Goal: Information Seeking & Learning: Check status

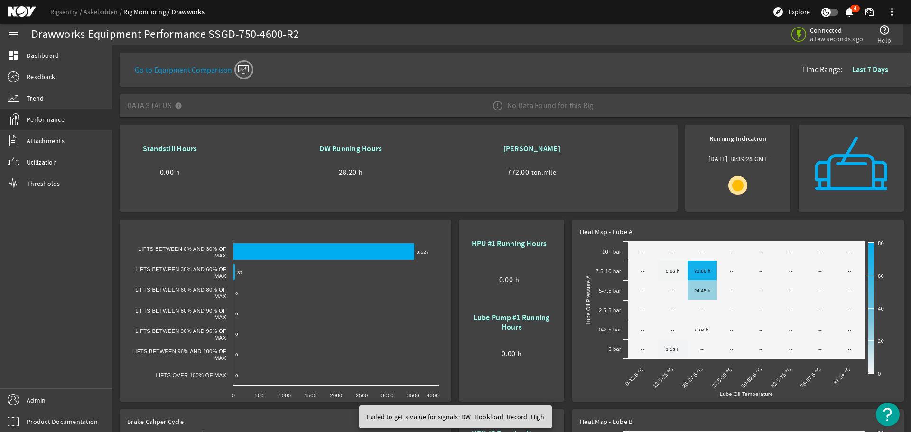
click at [374, 151] on b "DW Running Hours" at bounding box center [350, 149] width 63 height 10
click at [744, 183] on mat-icon at bounding box center [737, 185] width 19 height 19
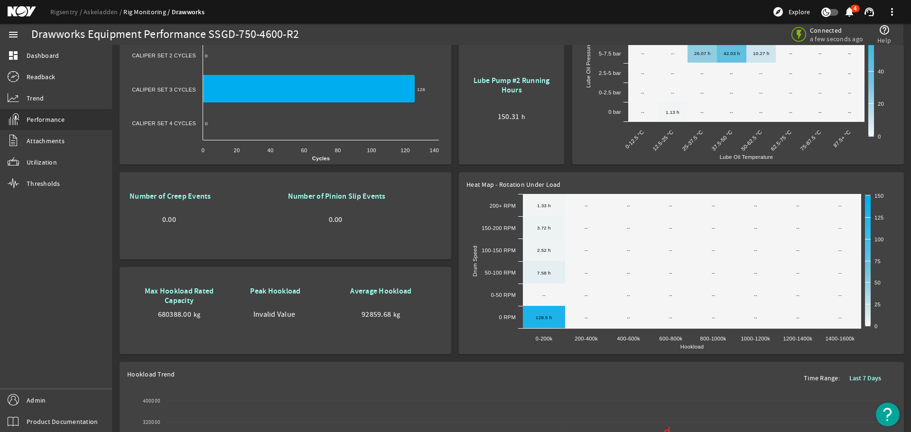
drag, startPoint x: 368, startPoint y: 260, endPoint x: 367, endPoint y: 266, distance: 5.2
click at [368, 261] on rigsentry-mat-card "Number of Creep Events 0.00 Number of Pinion Slip Events 0.00" at bounding box center [285, 215] width 339 height 95
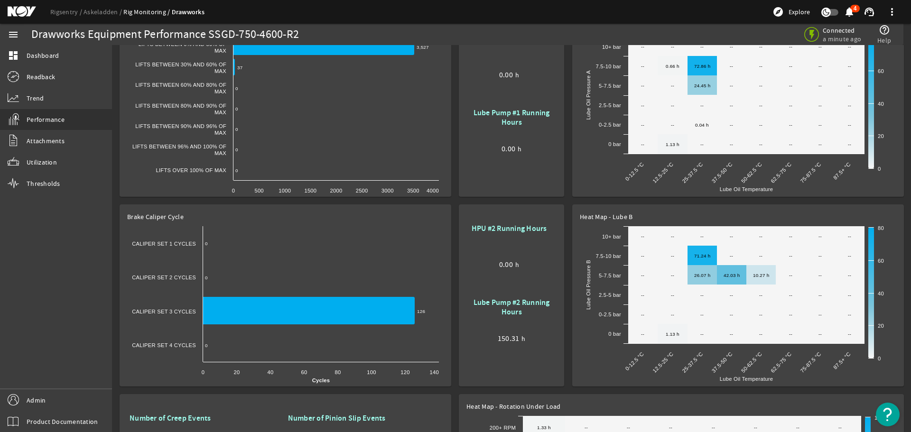
scroll to position [379, 0]
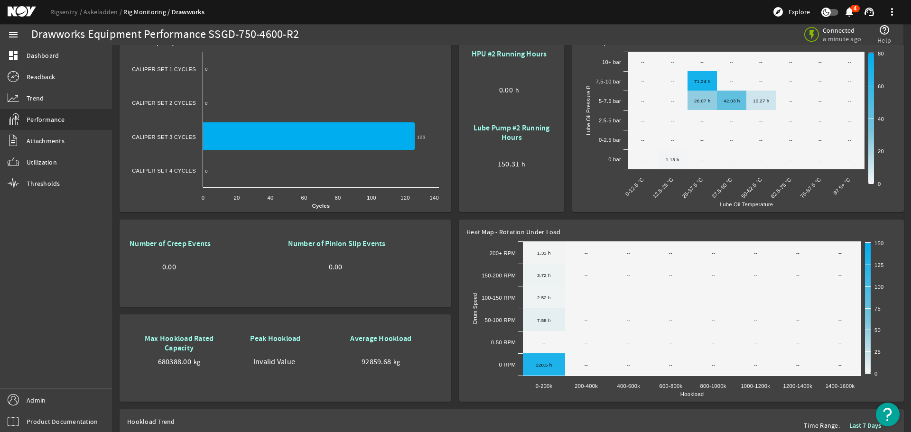
click at [885, 416] on img "Open Resource Center" at bounding box center [888, 415] width 24 height 24
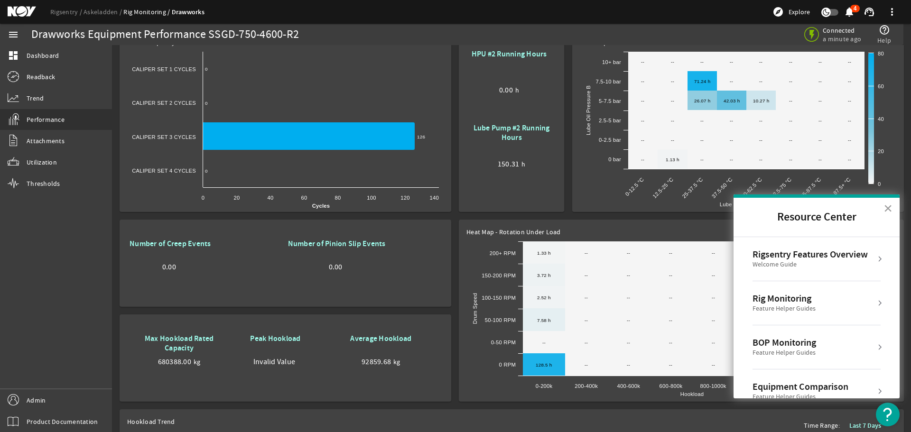
click at [888, 206] on button "×" at bounding box center [887, 208] width 9 height 15
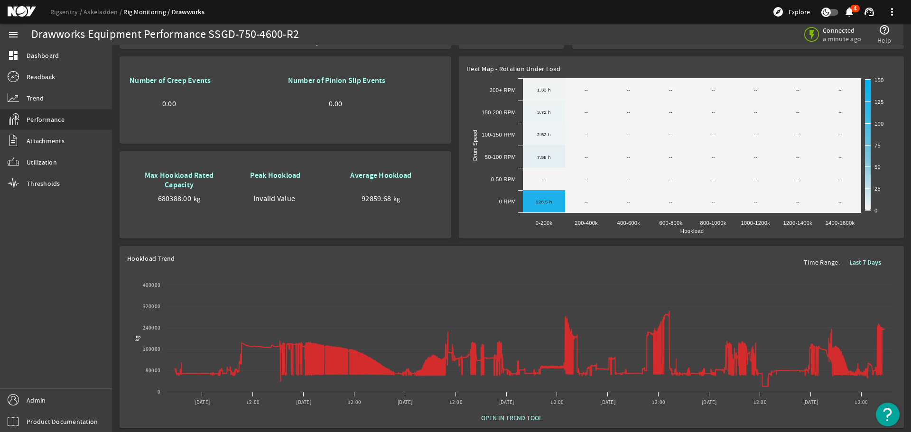
scroll to position [550, 0]
click at [454, 288] on rect "Chart title" at bounding box center [511, 342] width 769 height 142
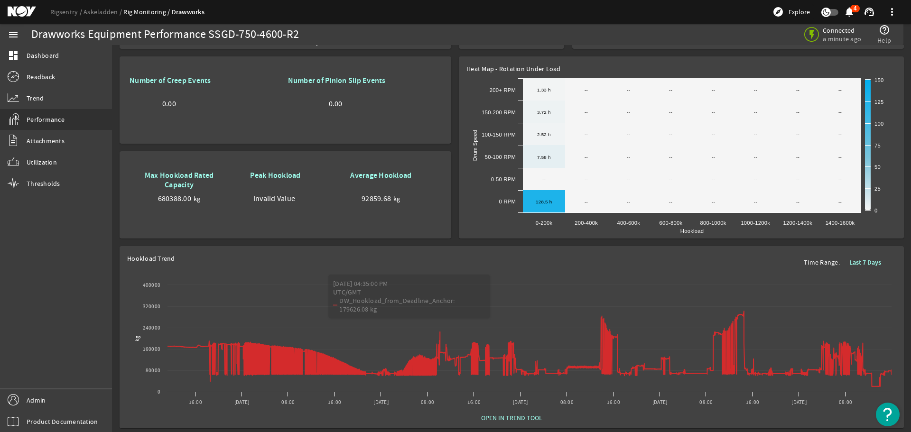
click at [458, 221] on rigsentry-mat-card "Heat Map - Rotation Under Load Created with Highcharts 11.1.0 Hookload Drum Spe…" at bounding box center [681, 148] width 452 height 190
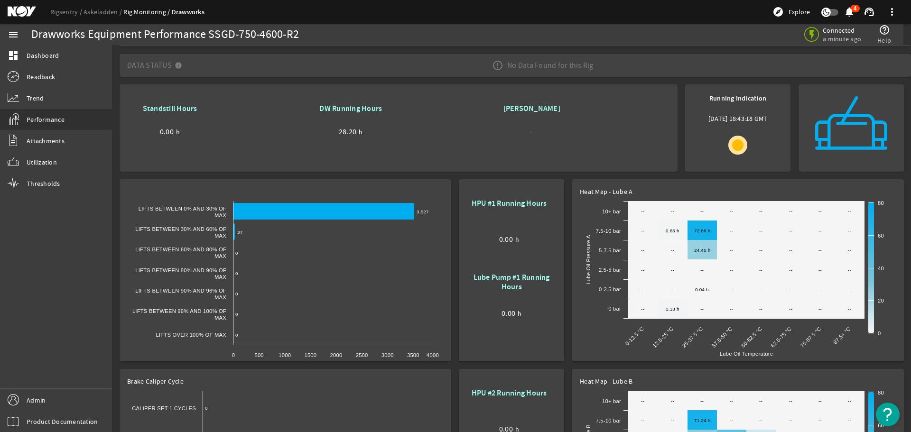
scroll to position [0, 0]
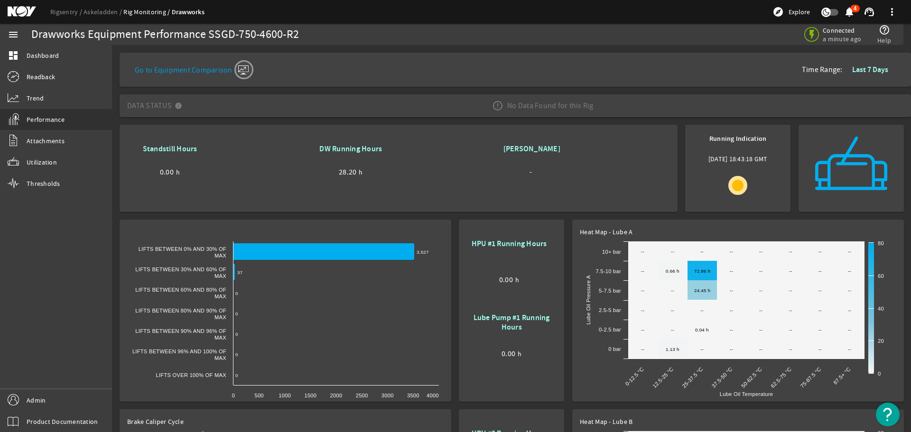
click at [246, 74] on mat-icon at bounding box center [243, 69] width 19 height 19
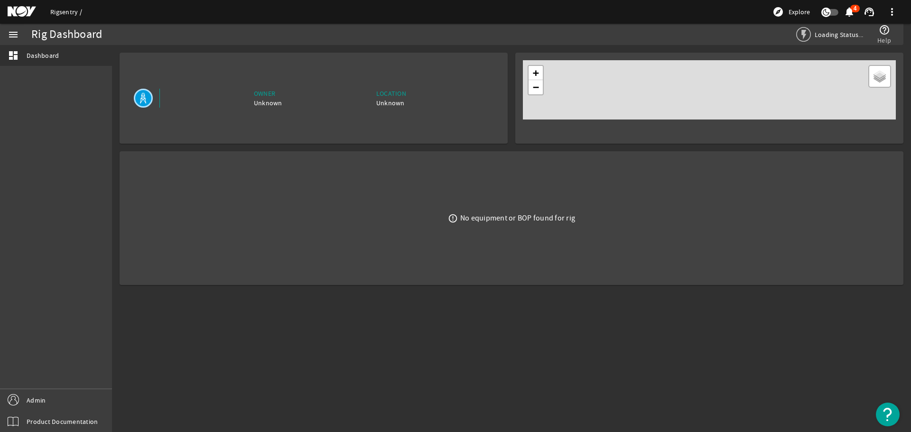
click at [60, 8] on link "Rigsentry" at bounding box center [66, 12] width 32 height 9
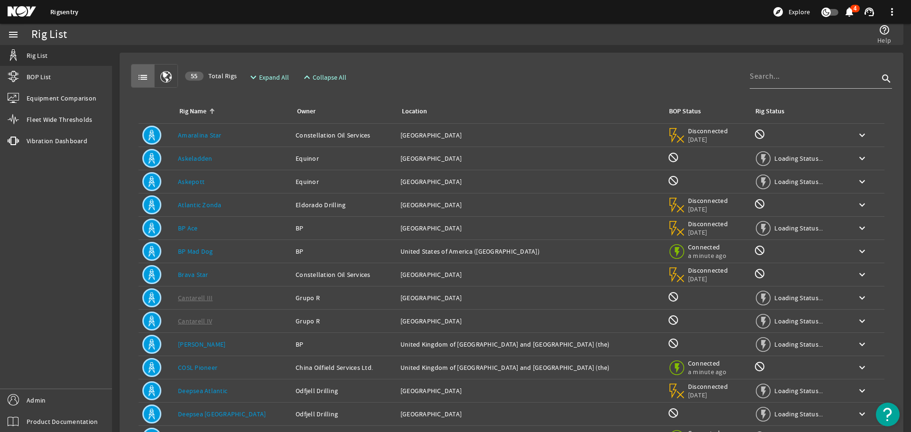
click at [200, 161] on link "Askeladden" at bounding box center [195, 158] width 35 height 9
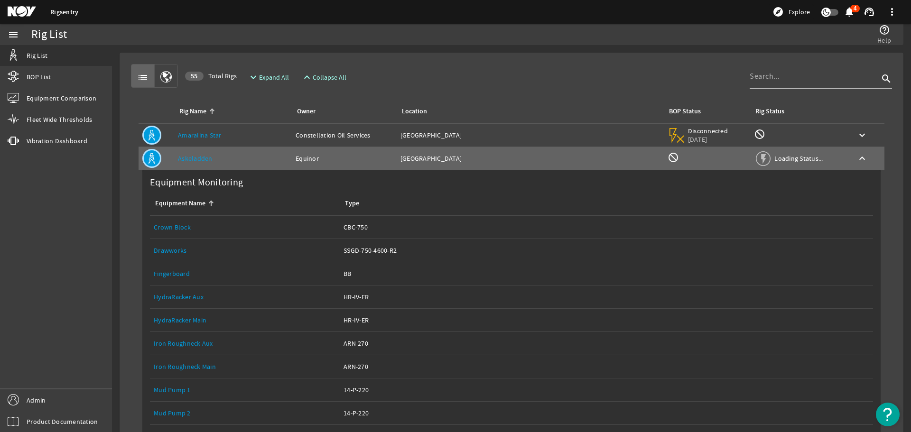
click at [166, 252] on link "Drawworks" at bounding box center [170, 250] width 33 height 9
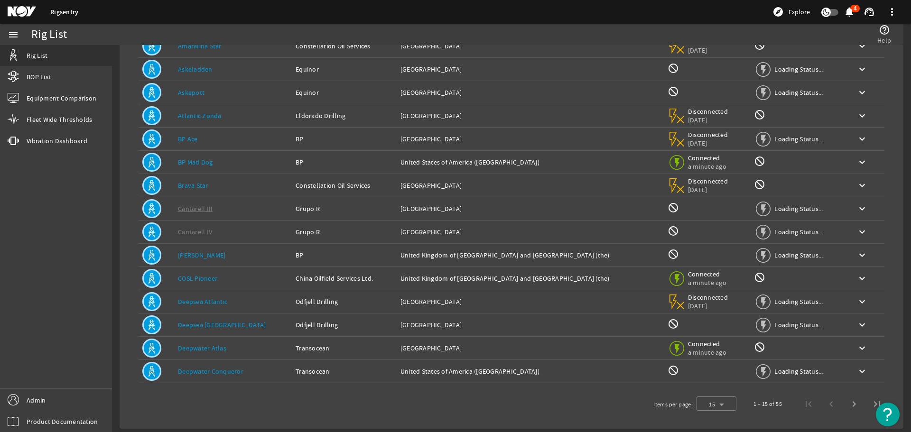
scroll to position [93, 0]
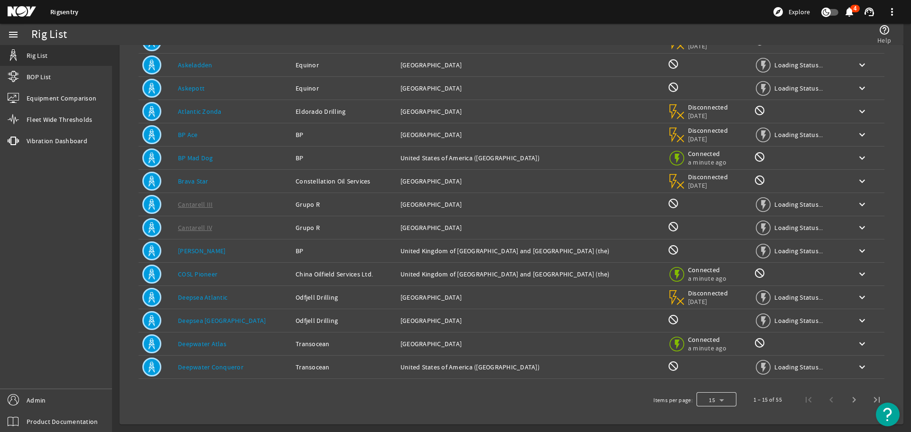
click at [720, 399] on div at bounding box center [716, 399] width 40 height 23
click at [186, 64] on div at bounding box center [455, 216] width 911 height 432
click at [188, 65] on link "Askeladden" at bounding box center [195, 65] width 35 height 9
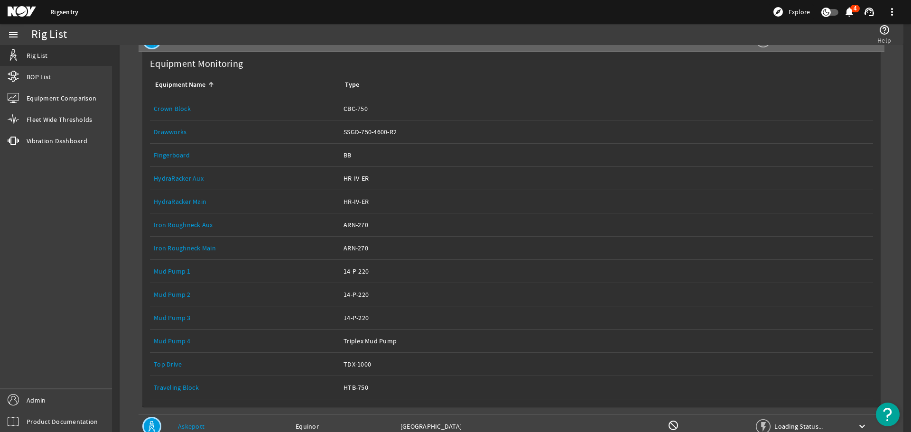
scroll to position [141, 0]
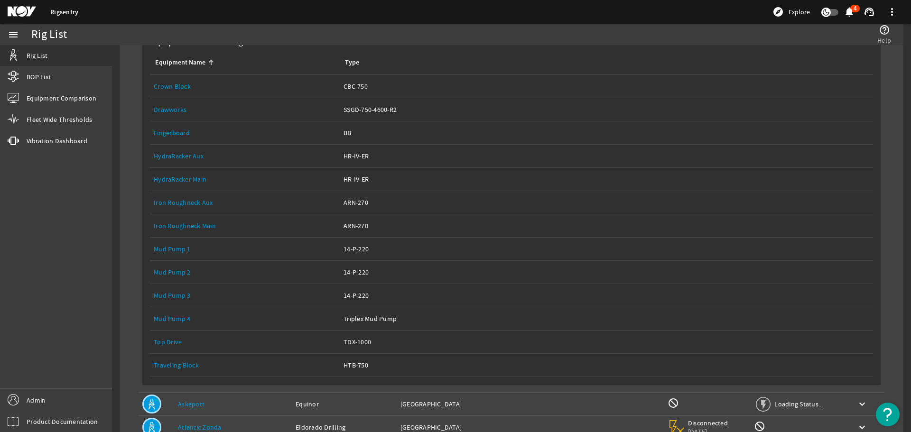
click at [175, 340] on link "Top Drive" at bounding box center [168, 342] width 28 height 9
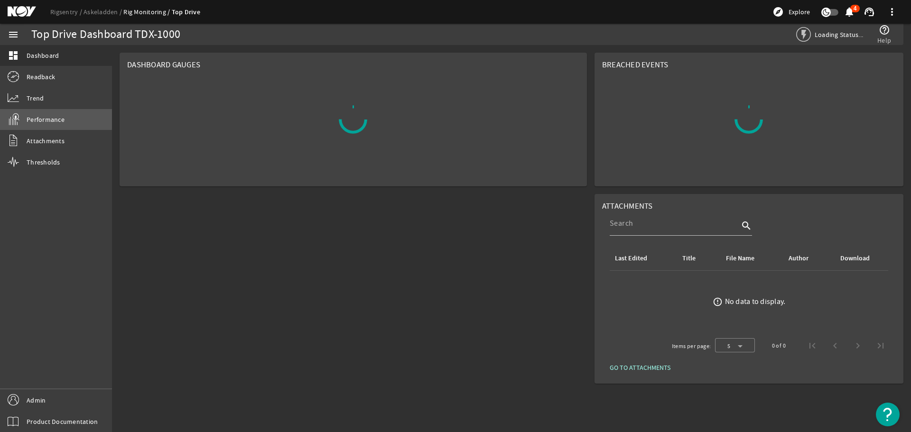
click at [42, 118] on span "Performance" at bounding box center [46, 119] width 38 height 9
click at [36, 120] on span "Performance" at bounding box center [46, 119] width 38 height 9
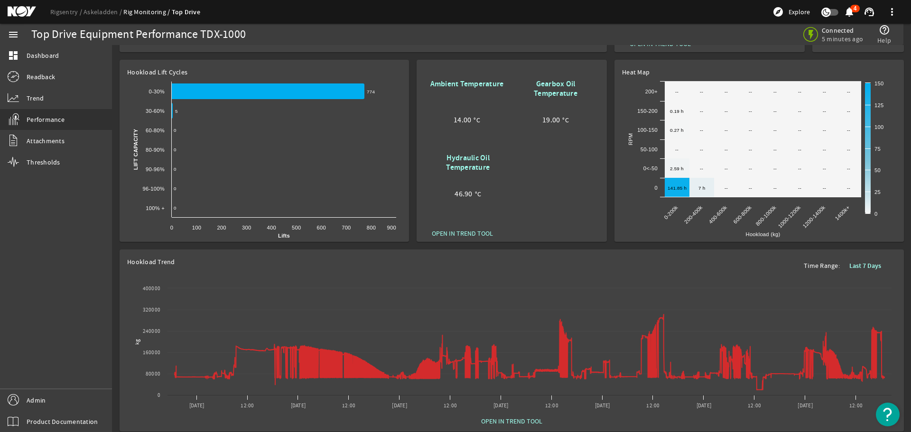
scroll to position [265, 0]
